Goal: Ask a question

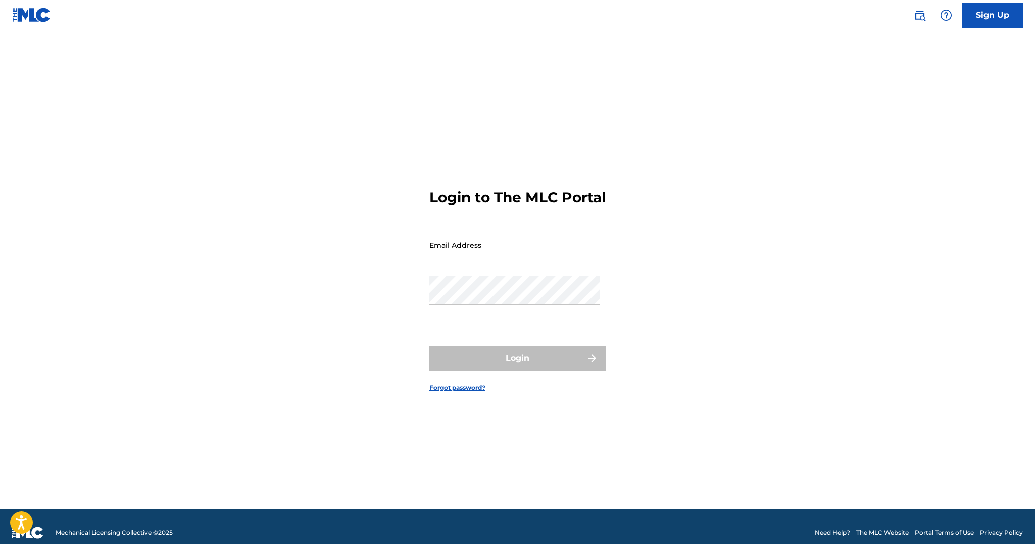
click at [544, 248] on input "Email Address" at bounding box center [514, 244] width 171 height 29
type input "[EMAIL_ADDRESS][DOMAIN_NAME]"
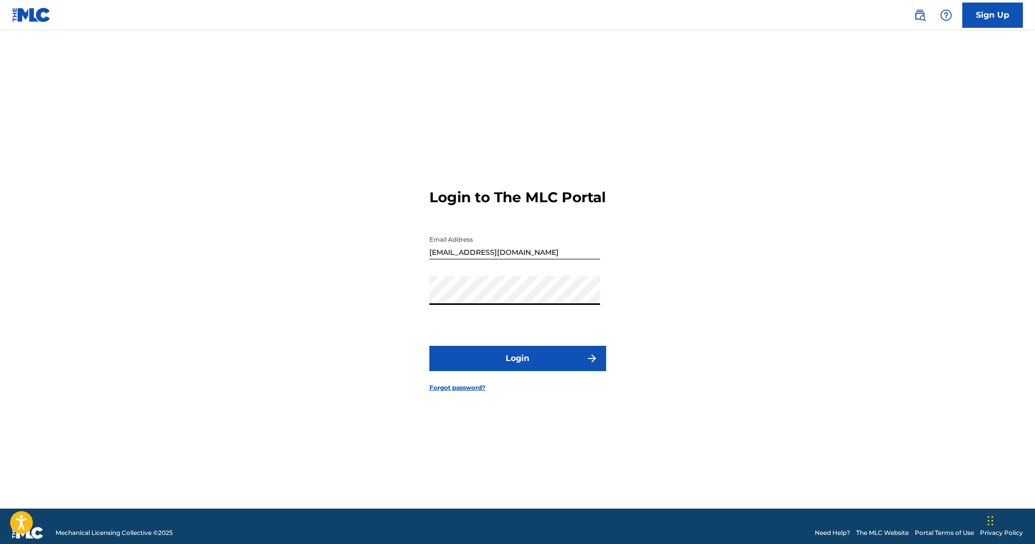
click at [526, 371] on button "Login" at bounding box center [517, 358] width 177 height 25
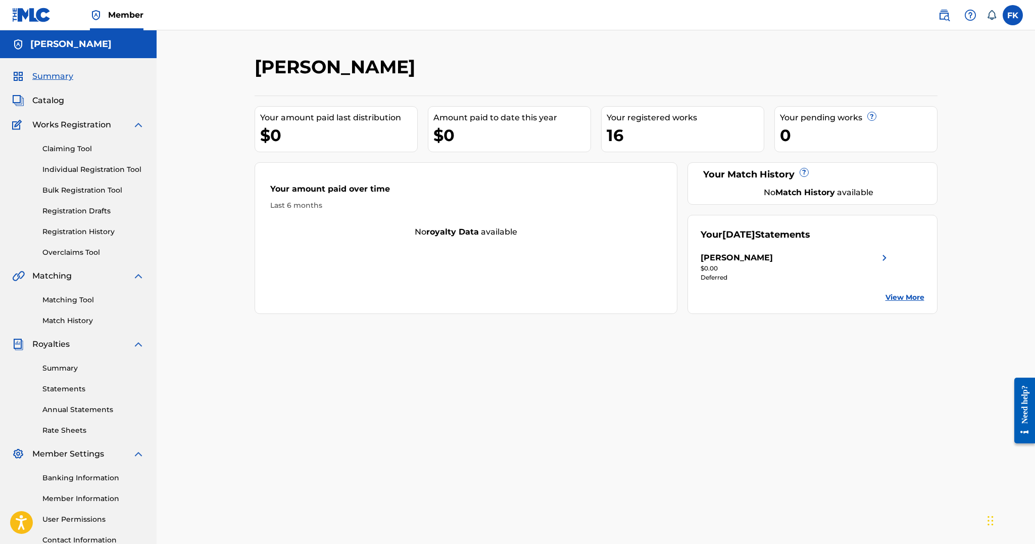
click at [889, 295] on link "View More" at bounding box center [905, 297] width 39 height 11
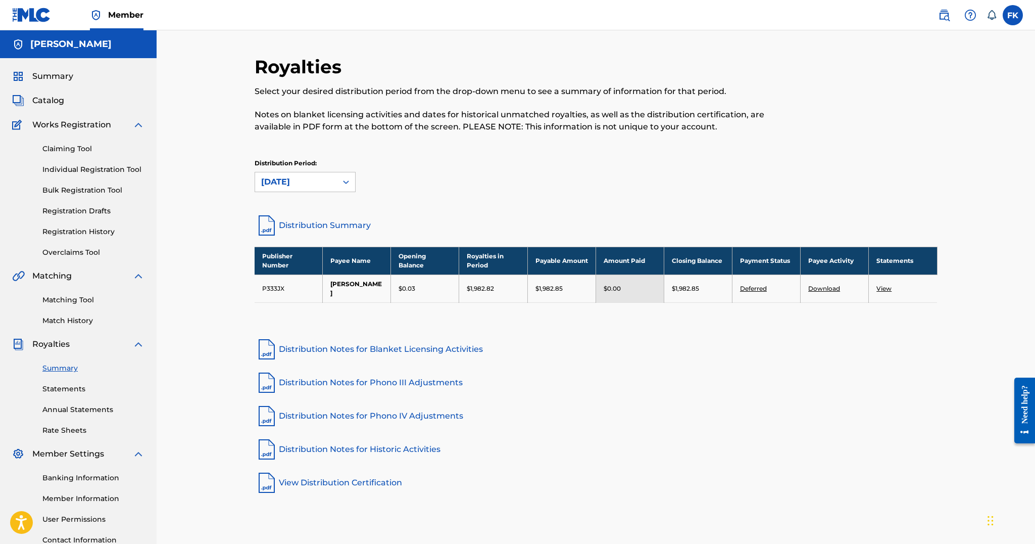
scroll to position [9, 0]
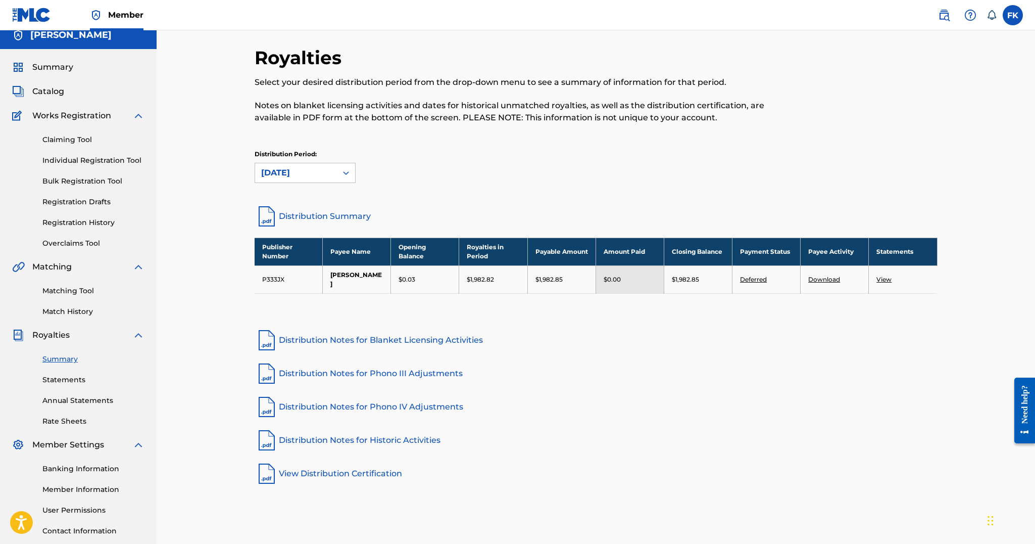
click at [602, 280] on td "$0.00" at bounding box center [630, 279] width 68 height 28
click at [640, 278] on div "$0.00" at bounding box center [630, 279] width 53 height 9
click at [750, 278] on link "Deferred" at bounding box center [753, 279] width 27 height 8
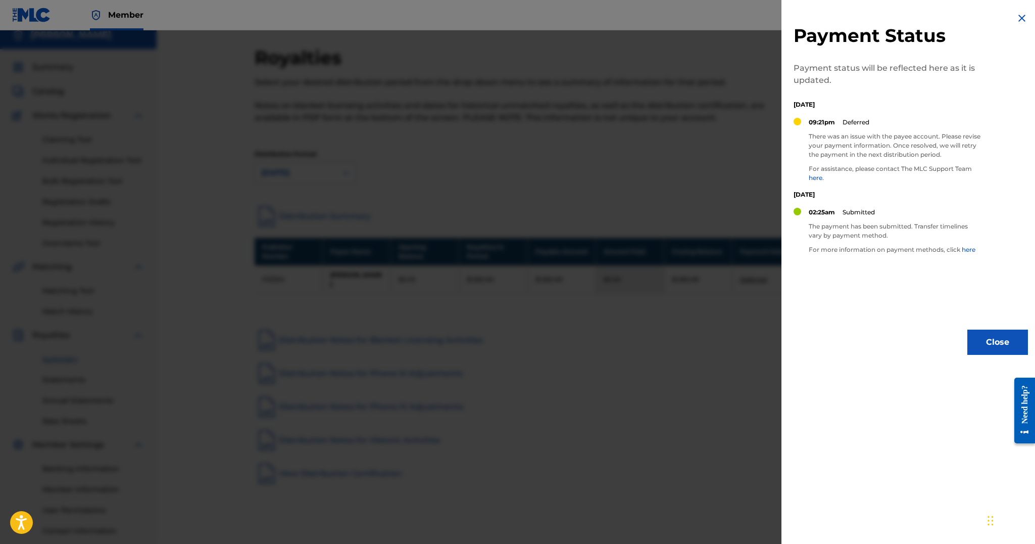
click at [816, 176] on link "here." at bounding box center [816, 178] width 15 height 8
click at [120, 128] on div at bounding box center [517, 302] width 1035 height 544
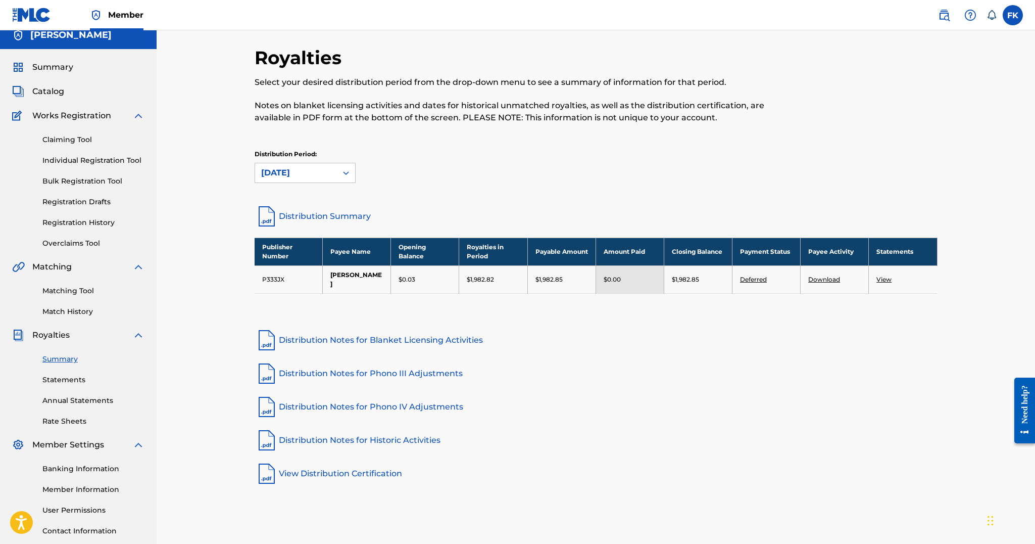
scroll to position [83, 0]
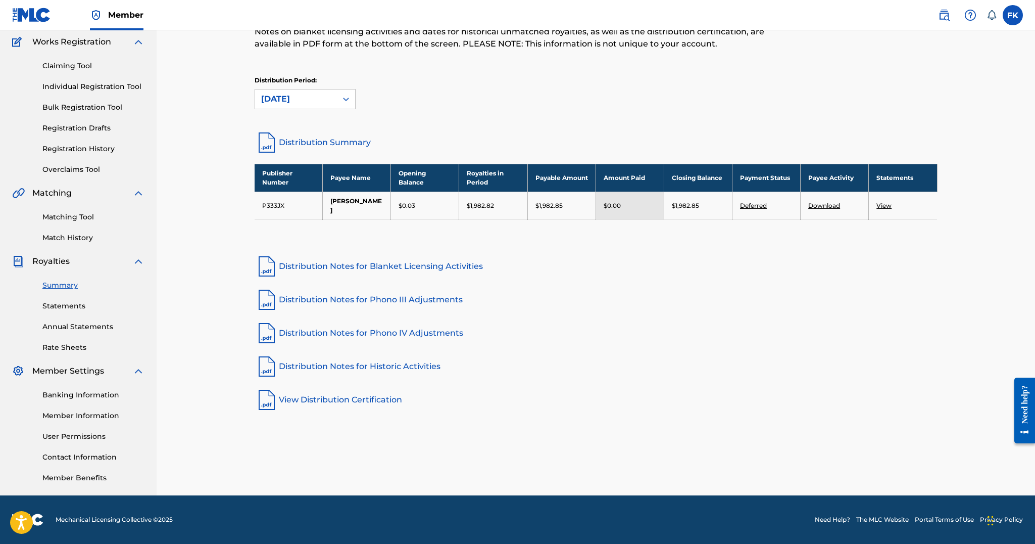
click at [88, 394] on link "Banking Information" at bounding box center [93, 395] width 102 height 11
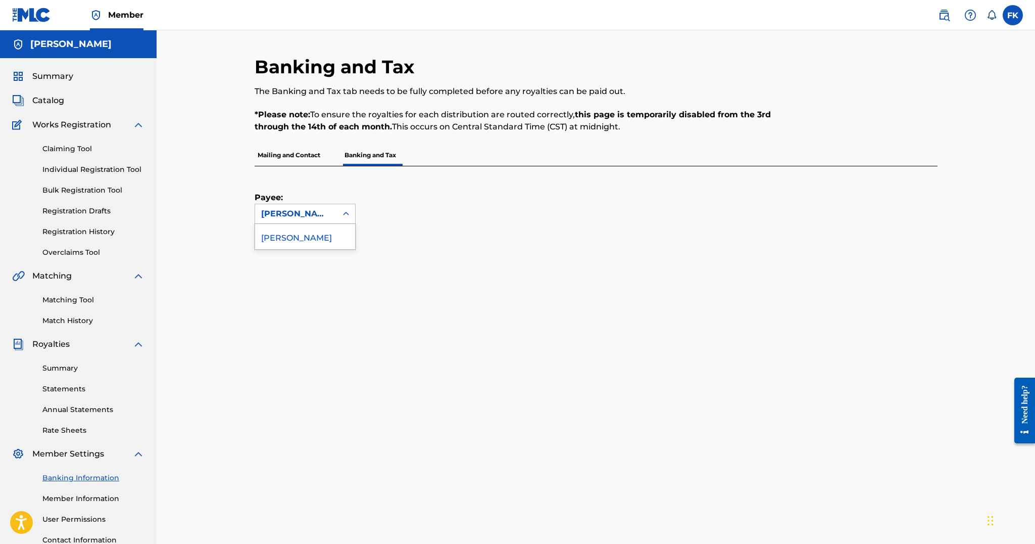
click at [333, 215] on div "[PERSON_NAME]" at bounding box center [296, 213] width 82 height 19
click at [335, 234] on div "[PERSON_NAME]" at bounding box center [305, 236] width 100 height 25
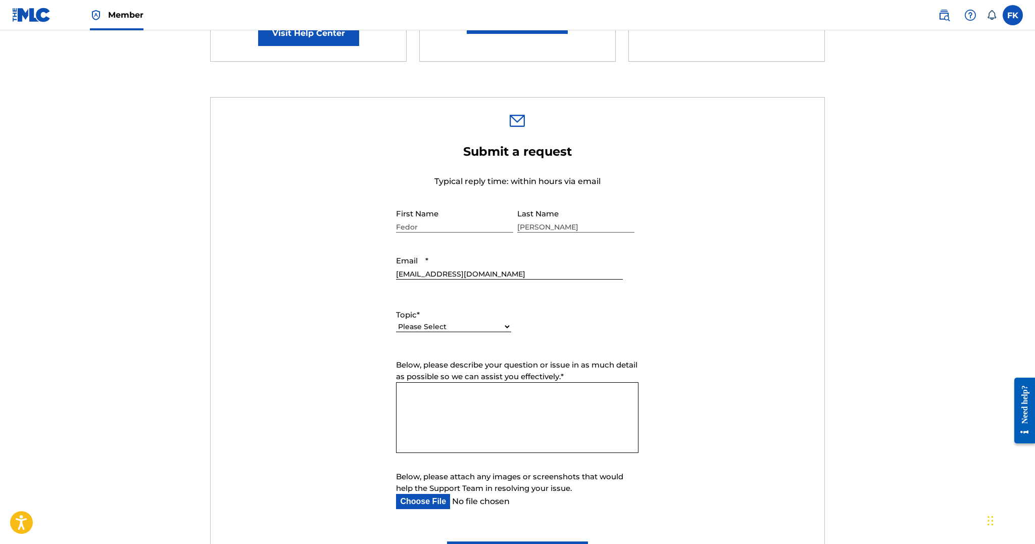
scroll to position [250, 0]
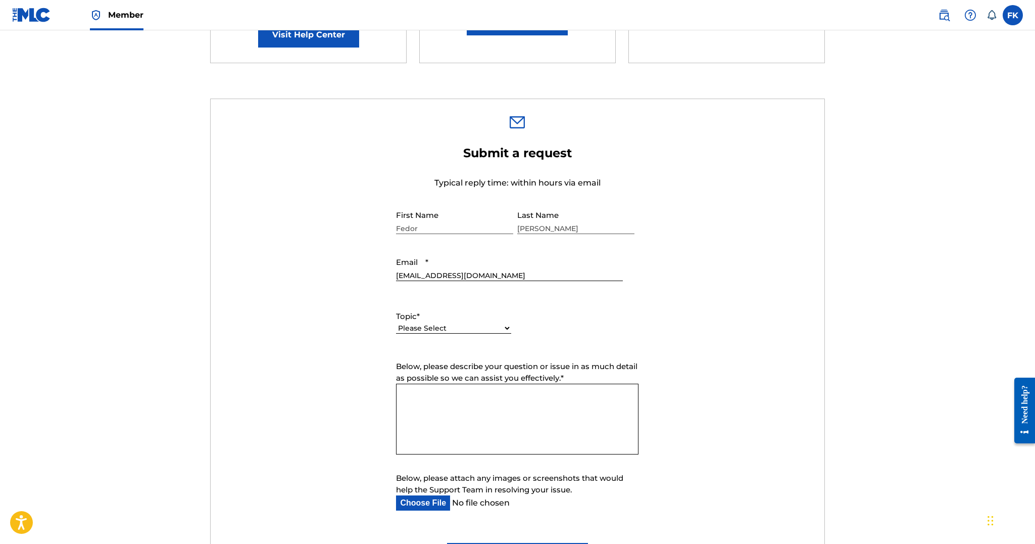
click at [474, 323] on div "Please Select I need help with my account I need help with managing my catalog …" at bounding box center [453, 333] width 115 height 23
click at [473, 330] on select "Please Select I need help with my account I need help with managing my catalog …" at bounding box center [453, 328] width 115 height 11
select select "I need help with payment"
click at [396, 323] on select "Please Select I need help with my account I need help with managing my catalog …" at bounding box center [453, 328] width 115 height 11
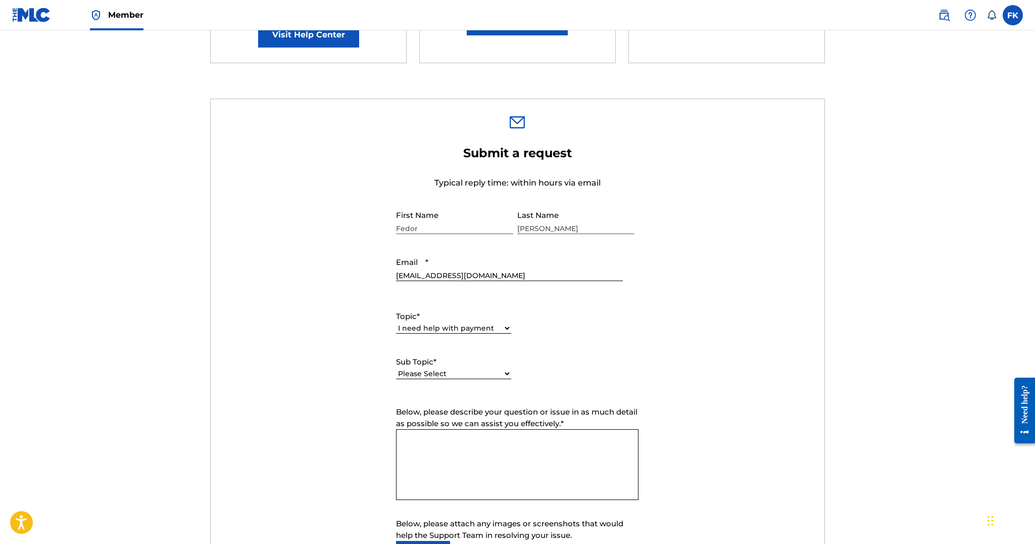
scroll to position [251, 0]
click at [485, 367] on select "Please Select I need help setting up my payment information in The MLC Portal I…" at bounding box center [453, 372] width 115 height 11
select select "I need help setting up my payment information in The MLC Portal"
click at [396, 367] on select "Please Select I need help setting up my payment information in The MLC Portal I…" at bounding box center [453, 372] width 115 height 11
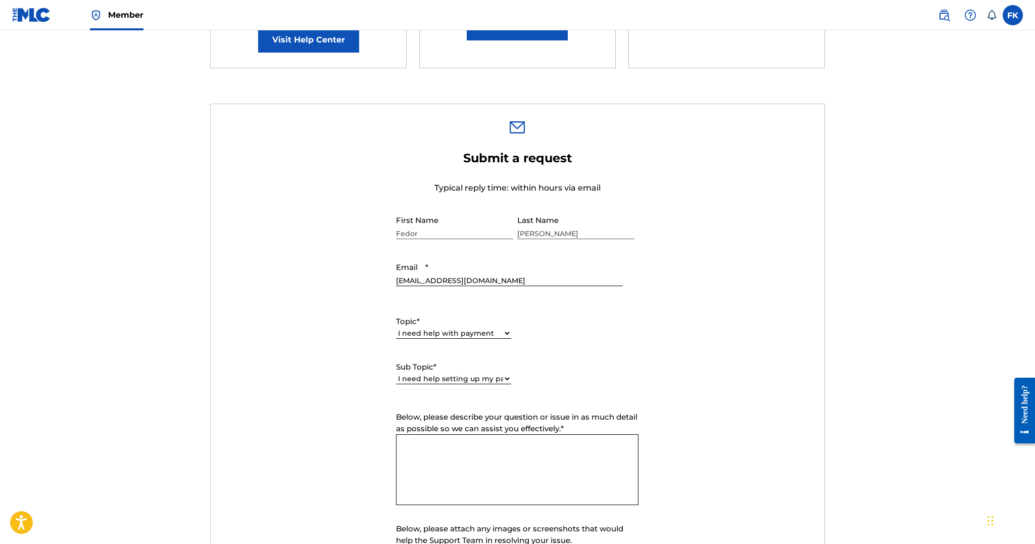
click at [495, 445] on textarea "Below, please describe your question or issue in as much detail as possible so …" at bounding box center [517, 469] width 242 height 71
click at [423, 444] on textarea "Hello, please check my" at bounding box center [517, 469] width 242 height 71
click at [533, 446] on textarea "Hello, could you please check my" at bounding box center [517, 469] width 242 height 71
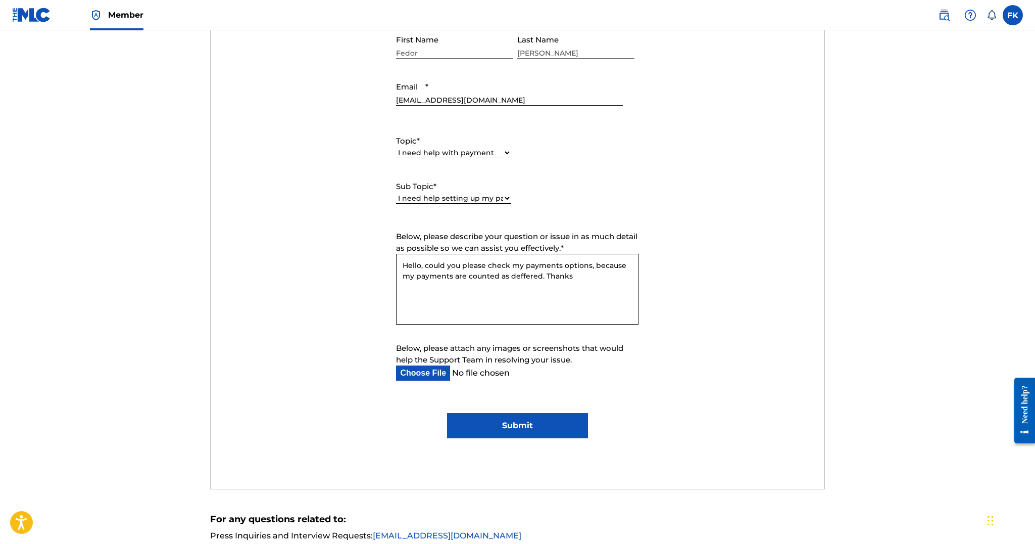
scroll to position [432, 0]
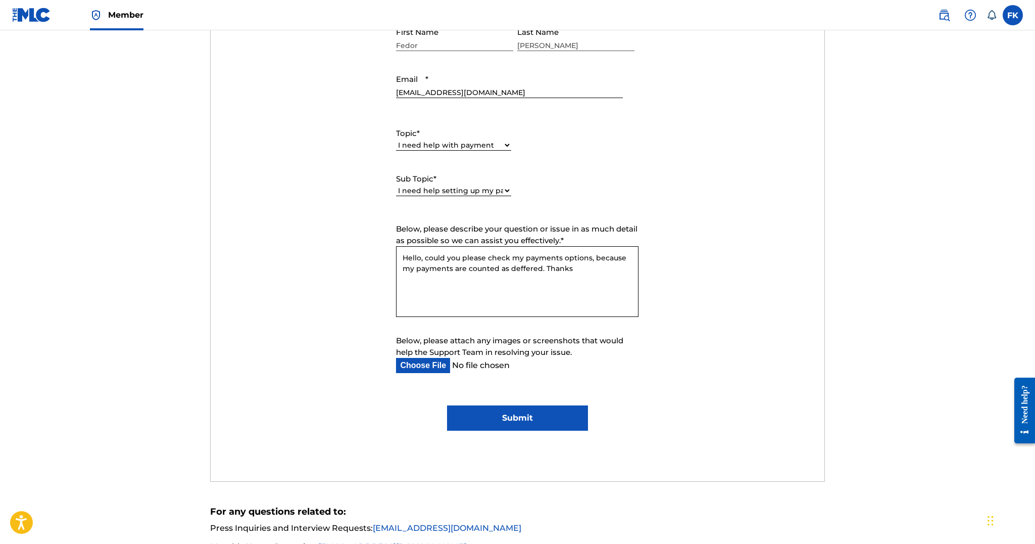
type textarea "Hello, could you please check my payments options, because my payments are coun…"
click at [482, 408] on input "Submit" at bounding box center [517, 417] width 141 height 25
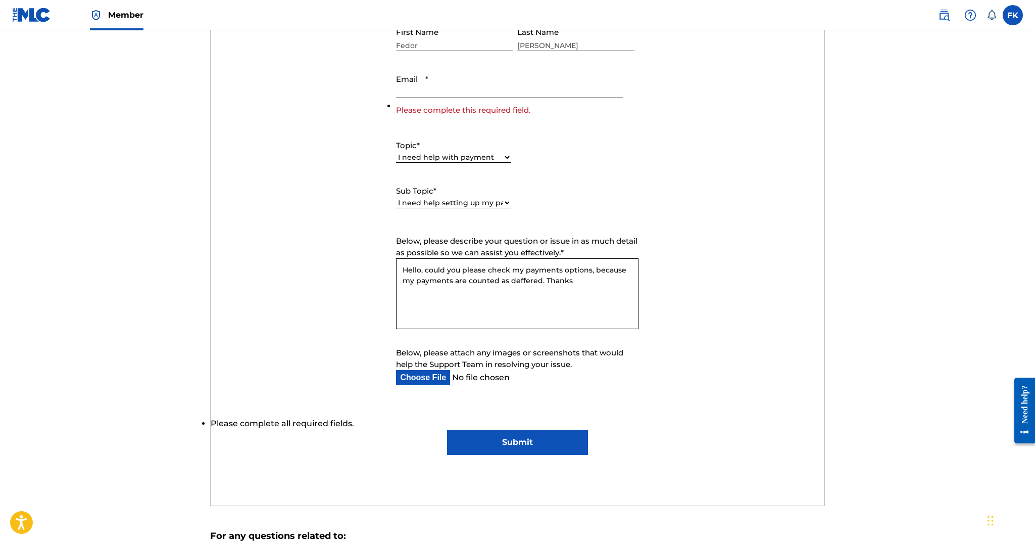
click at [476, 91] on input "Email *" at bounding box center [509, 83] width 226 height 29
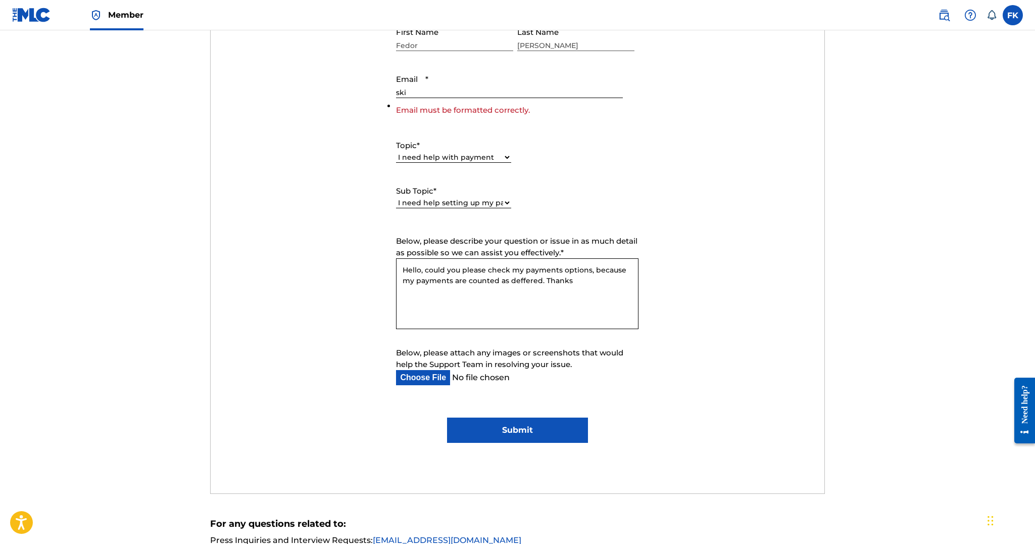
type input "[EMAIL_ADDRESS][DOMAIN_NAME]"
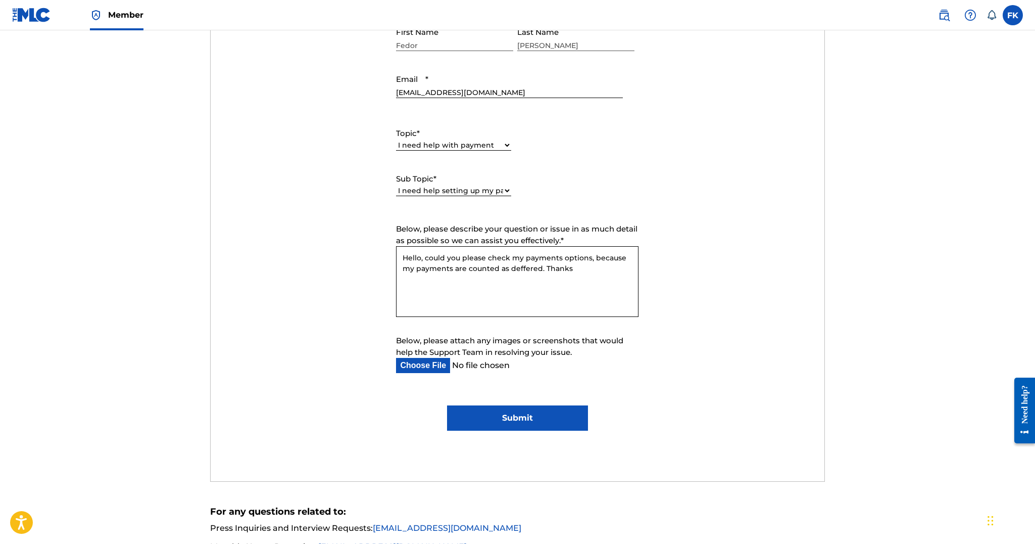
click at [516, 424] on input "Submit" at bounding box center [517, 417] width 141 height 25
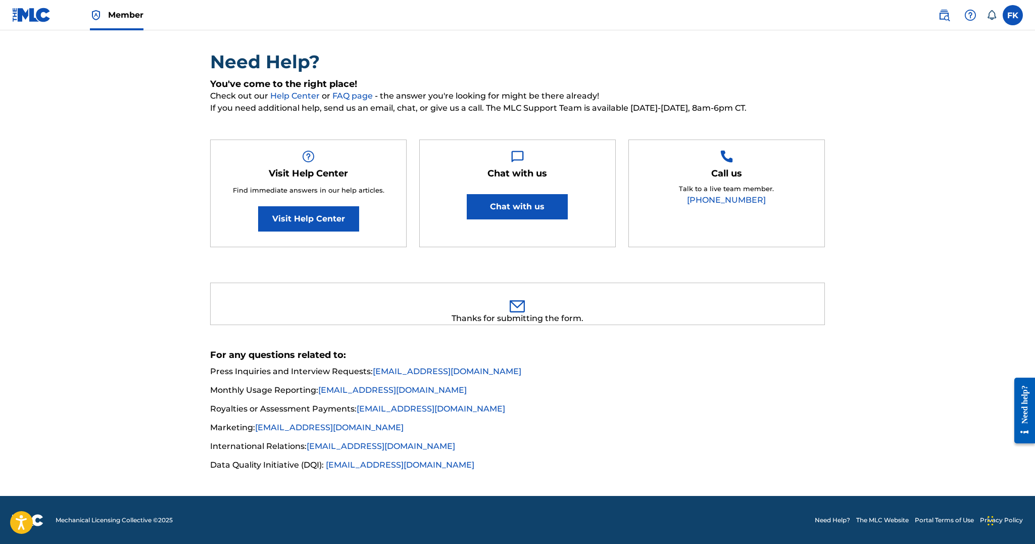
scroll to position [49, 0]
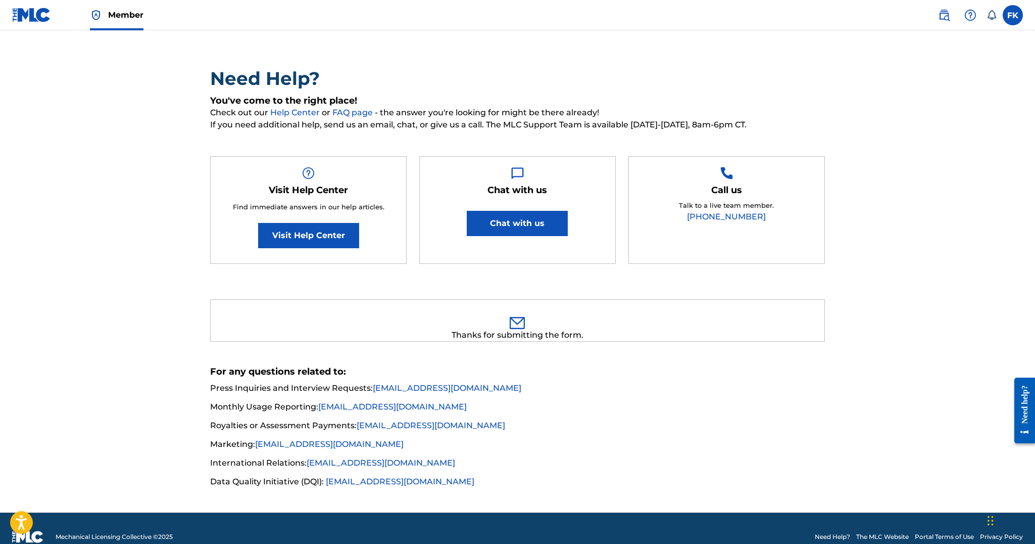
click at [508, 219] on button "Chat with us" at bounding box center [517, 223] width 101 height 25
